Goal: Transaction & Acquisition: Purchase product/service

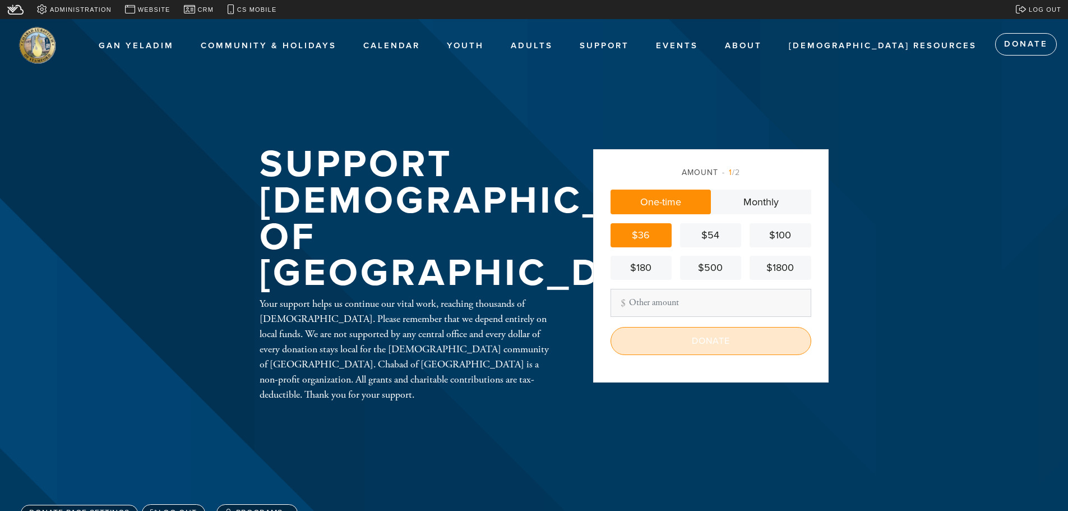
click at [719, 336] on input "Donate" at bounding box center [710, 341] width 201 height 28
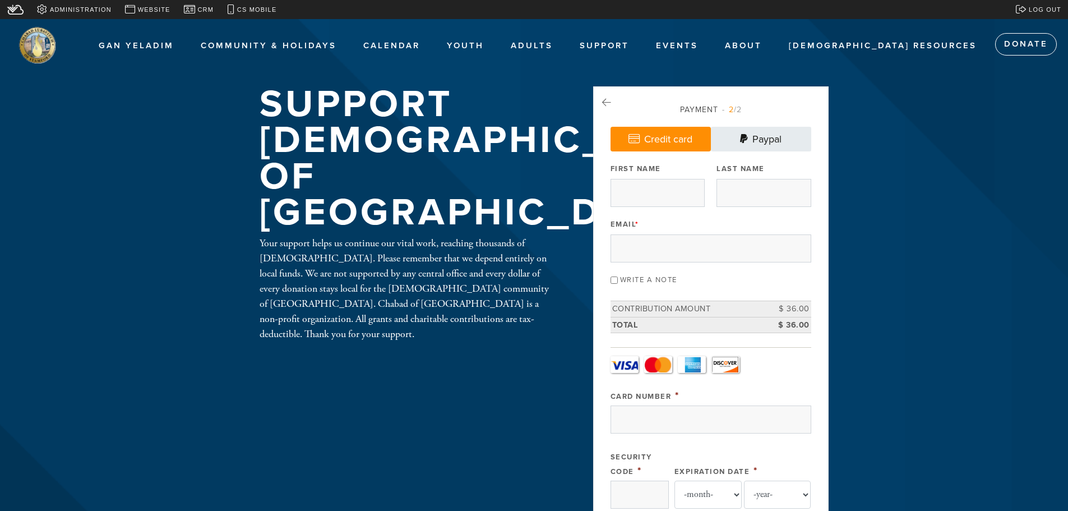
click at [761, 131] on link "Paypal" at bounding box center [761, 139] width 100 height 25
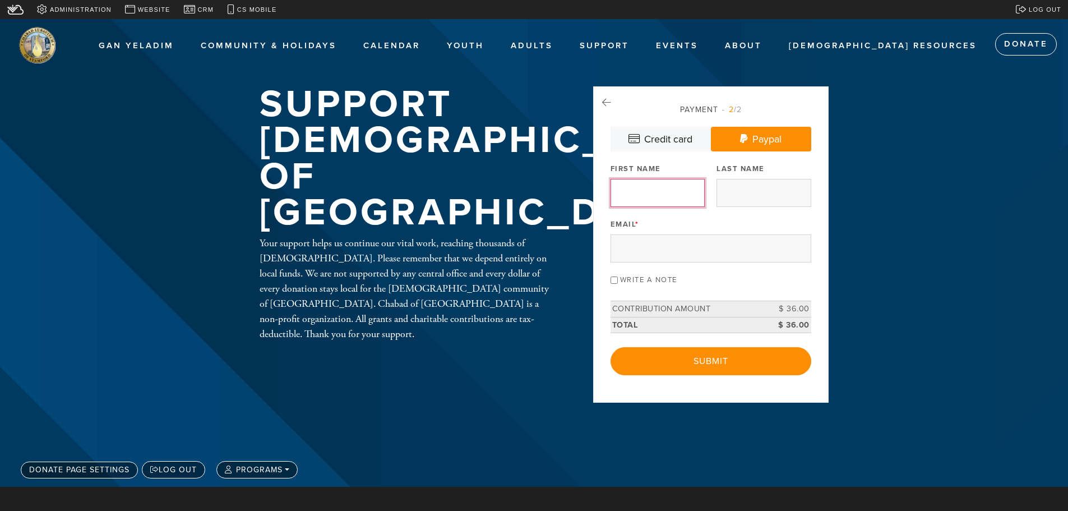
click at [704, 188] on input "First Name" at bounding box center [657, 193] width 94 height 28
type input "Vered"
type input "Links"
type input "[EMAIL_ADDRESS][DOMAIN_NAME]"
click at [635, 281] on label "Write a note" at bounding box center [648, 279] width 57 height 9
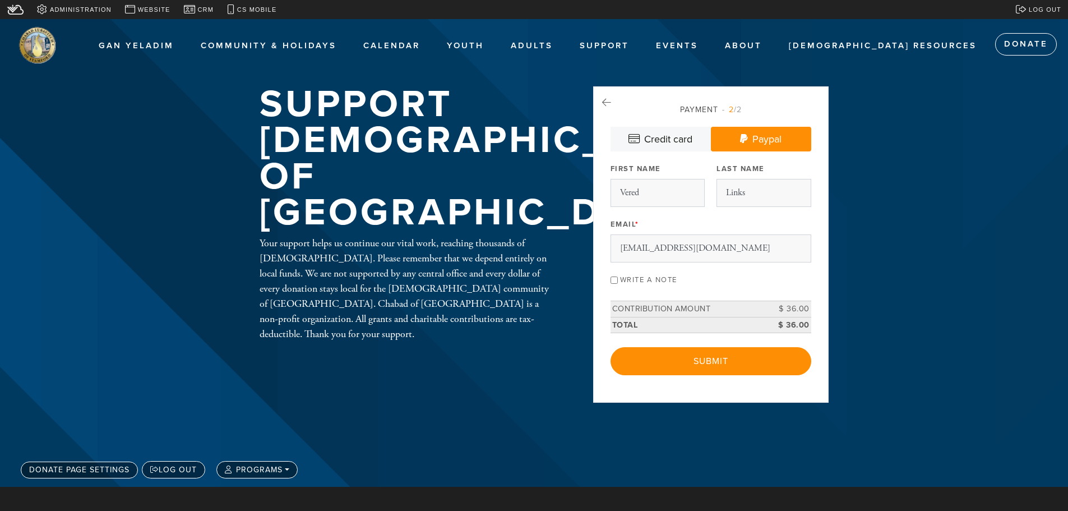
click at [618, 281] on input "Write a note" at bounding box center [613, 279] width 7 height 7
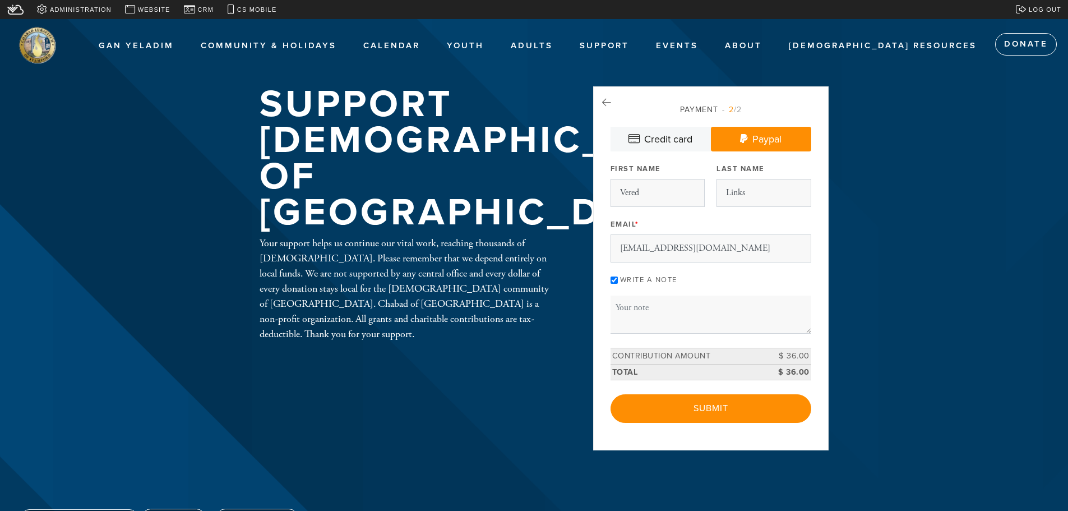
click at [635, 281] on label "Write a note" at bounding box center [648, 279] width 57 height 9
click at [618, 281] on input "Write a note" at bounding box center [613, 279] width 7 height 7
checkbox input "false"
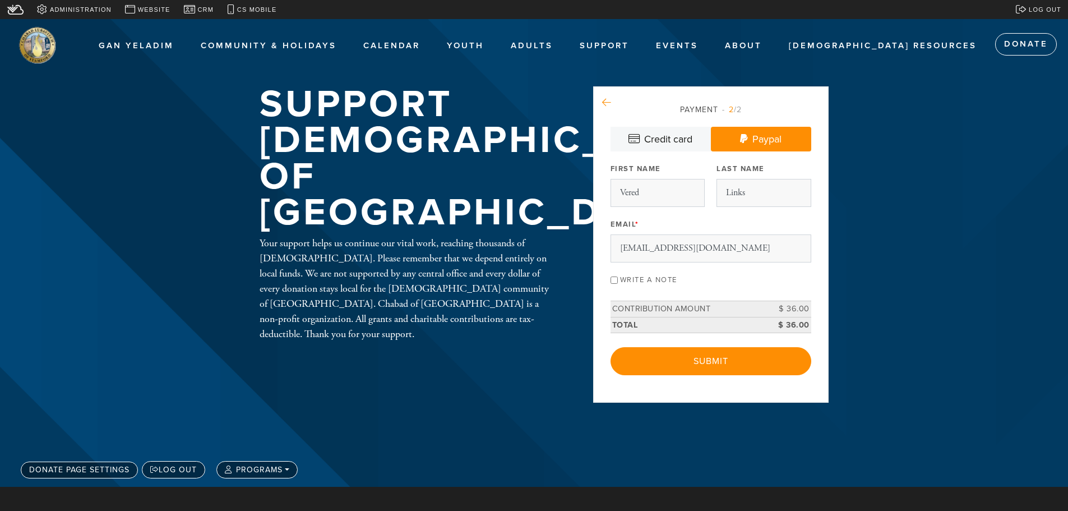
click at [606, 105] on icon at bounding box center [606, 103] width 9 height 10
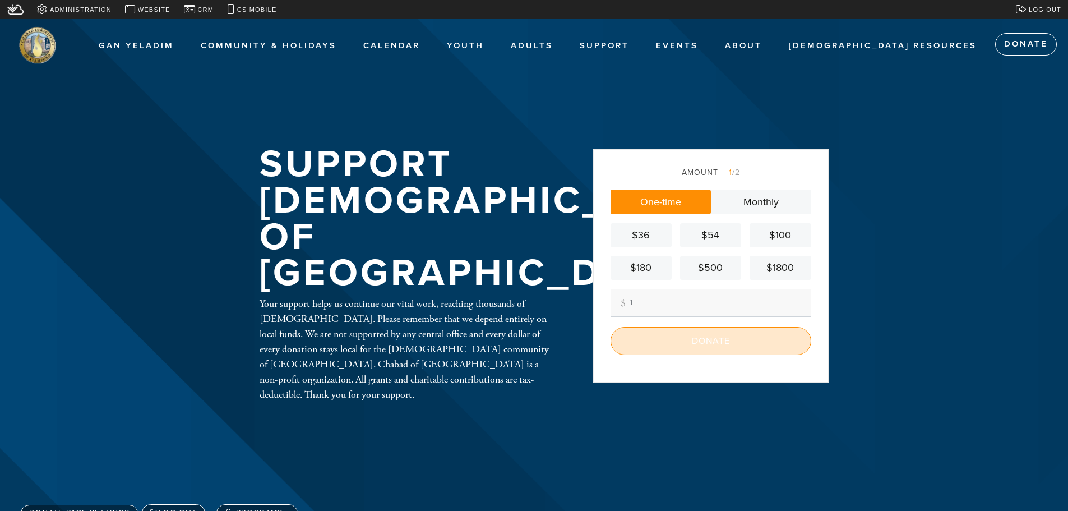
type input "1"
click at [729, 339] on input "Donate" at bounding box center [710, 341] width 201 height 28
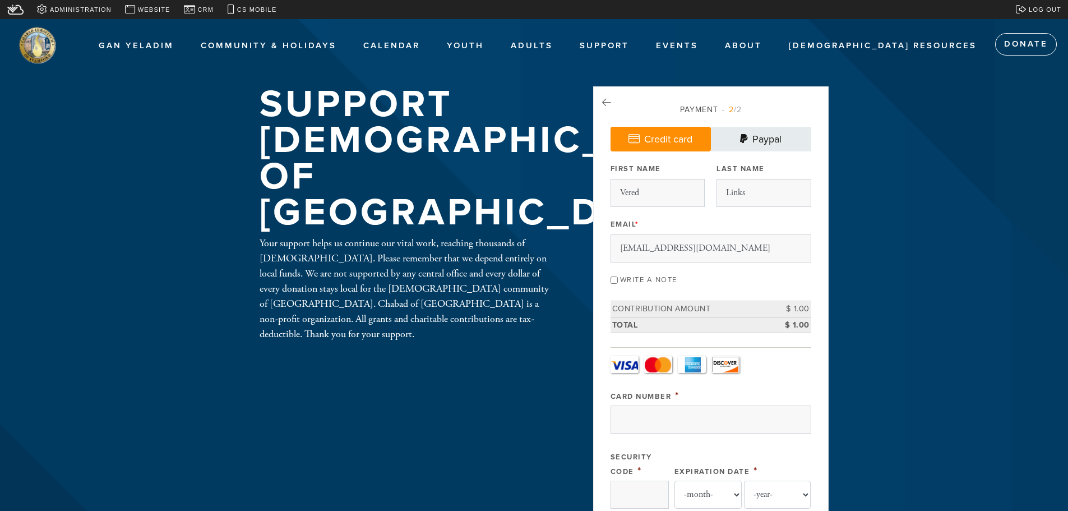
click at [755, 140] on link "Paypal" at bounding box center [761, 139] width 100 height 25
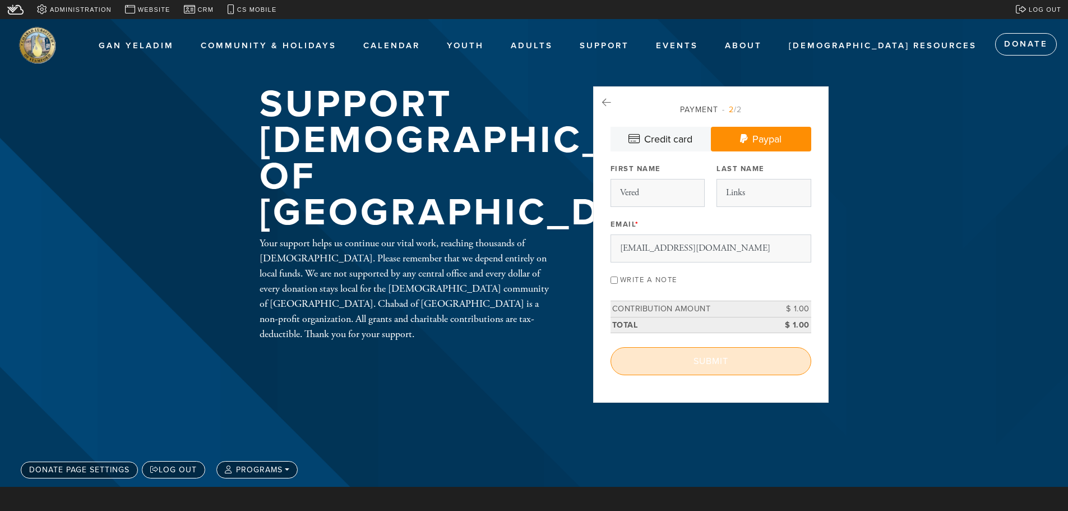
click at [735, 359] on input "Submit" at bounding box center [710, 361] width 201 height 28
